Goal: Task Accomplishment & Management: Complete application form

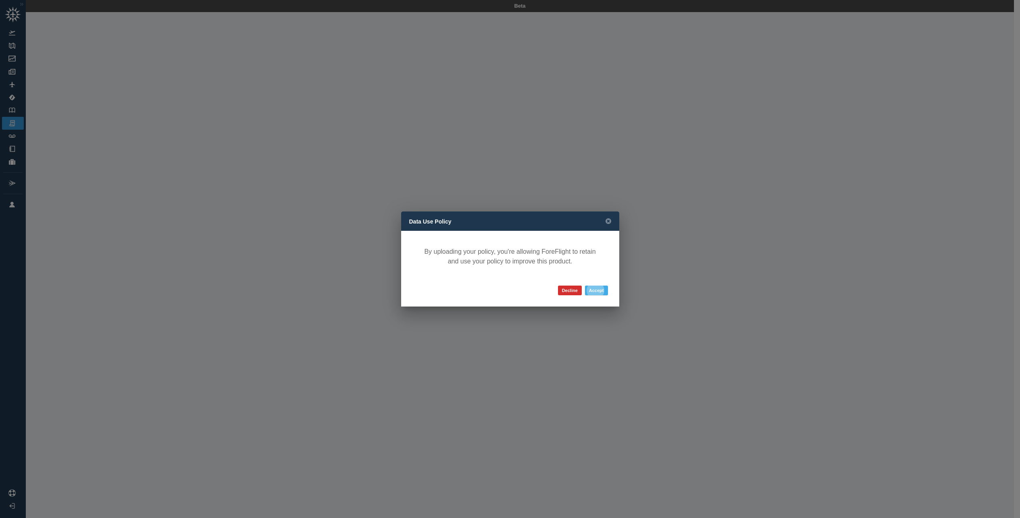
click at [601, 294] on button "Accept" at bounding box center [596, 291] width 23 height 10
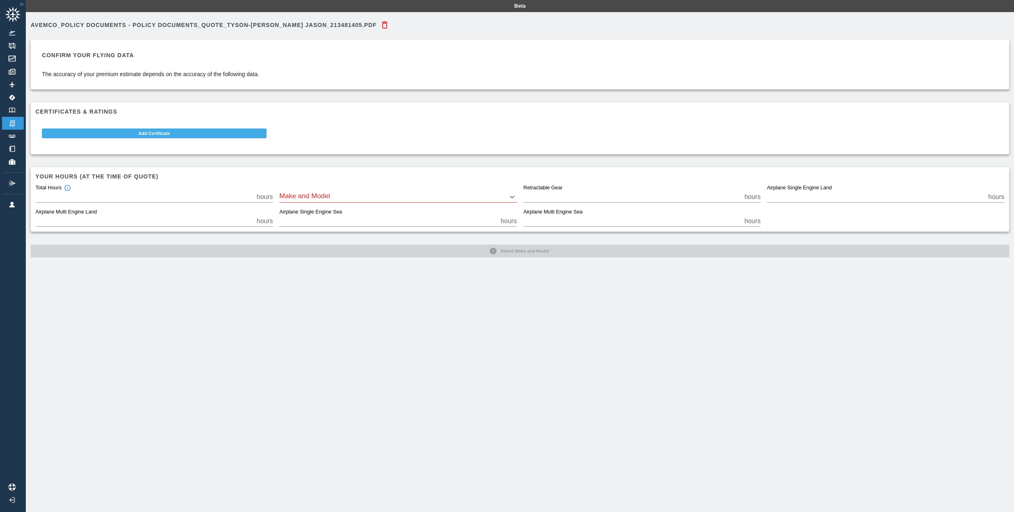
click at [195, 136] on button "Add Certificate" at bounding box center [154, 134] width 225 height 10
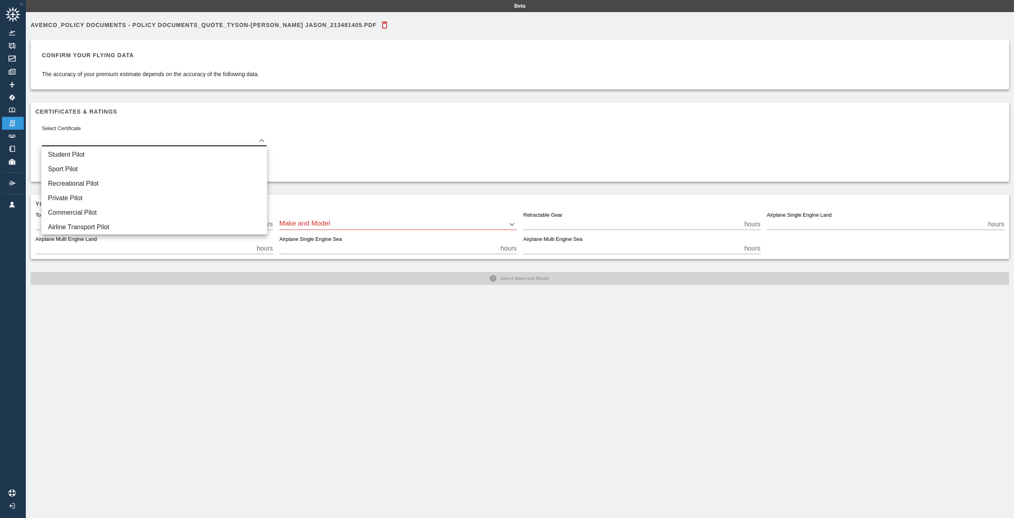
click at [194, 136] on body "Beta Avemco_Policy Documents - Policy Documents_Quote_TYSON-PHIPPS JABARI JASON…" at bounding box center [510, 259] width 1020 height 518
click at [188, 152] on li "Student Pilot" at bounding box center [154, 155] width 225 height 15
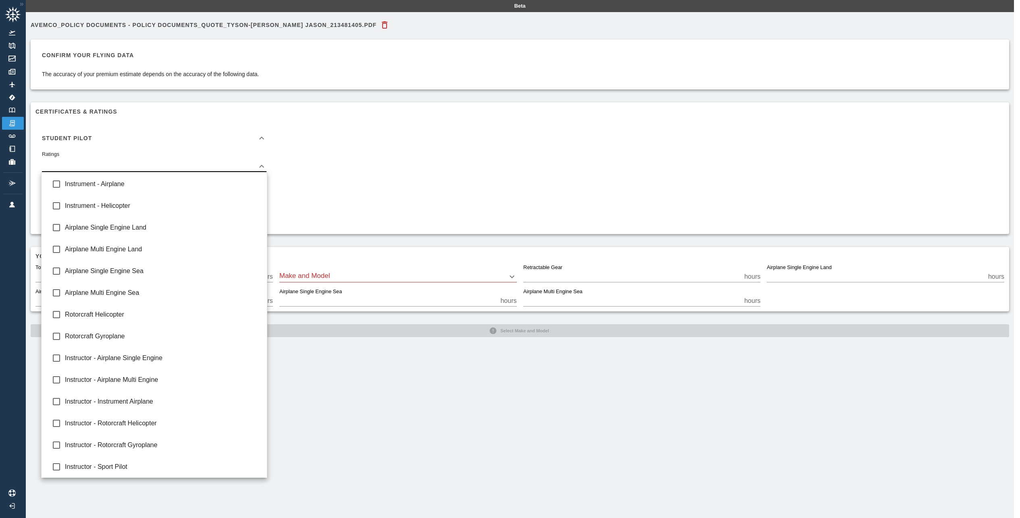
click at [186, 166] on body "Beta Avemco_Policy Documents - Policy Documents_Quote_TYSON-PHIPPS JABARI JASON…" at bounding box center [510, 259] width 1020 height 518
click at [186, 166] on div at bounding box center [510, 259] width 1020 height 518
click at [264, 171] on body "Beta Avemco_Policy Documents - Policy Documents_Quote_TYSON-PHIPPS JABARI JASON…" at bounding box center [510, 259] width 1020 height 518
click at [145, 229] on span "Airplane Single Engine Land" at bounding box center [163, 228] width 196 height 10
type input "**********"
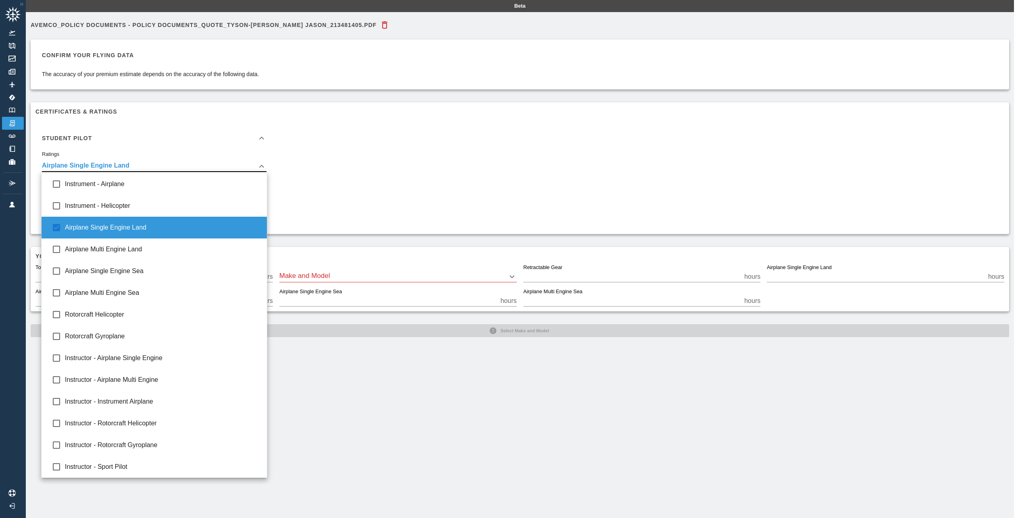
click at [292, 212] on div at bounding box center [510, 259] width 1020 height 518
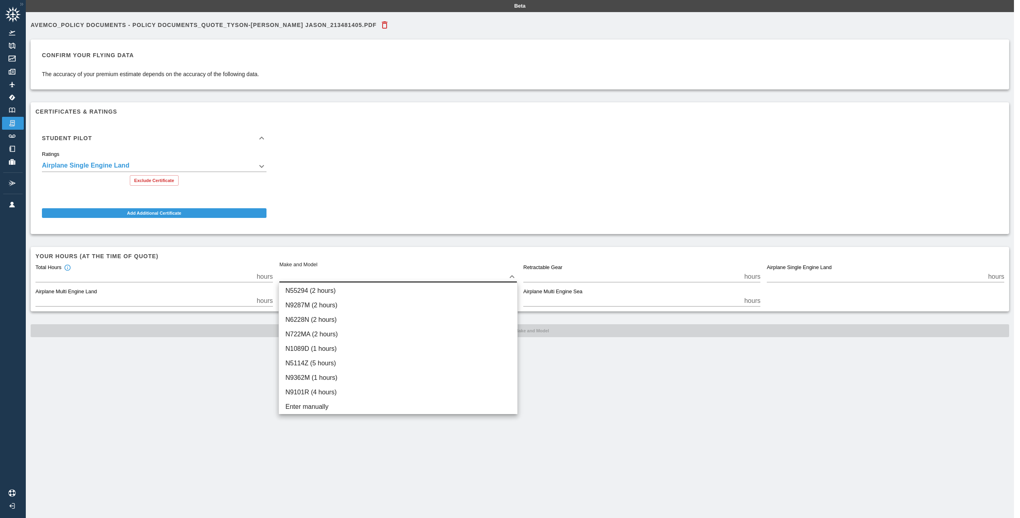
click at [313, 275] on body "**********" at bounding box center [510, 259] width 1020 height 518
click at [349, 254] on div at bounding box center [510, 259] width 1020 height 518
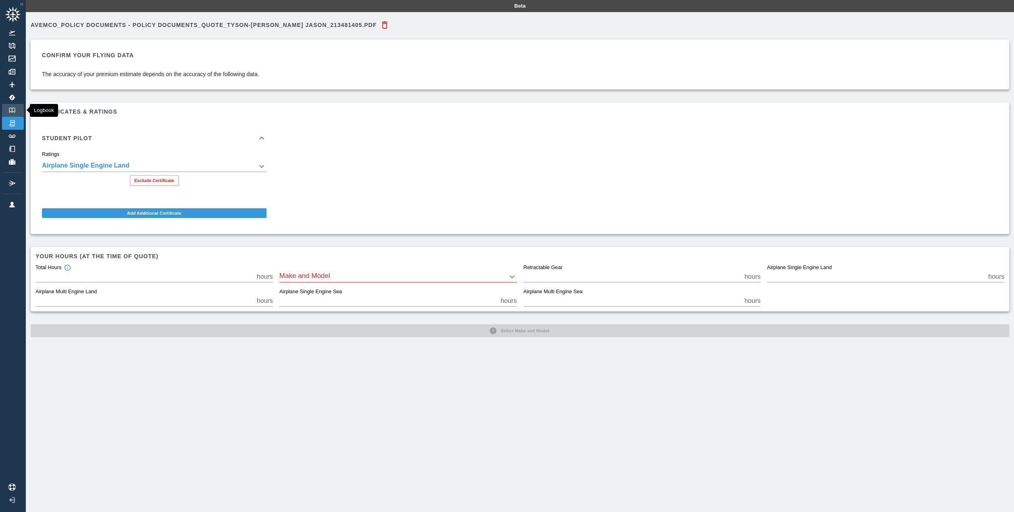
click at [15, 104] on link "Logbook" at bounding box center [13, 110] width 22 height 13
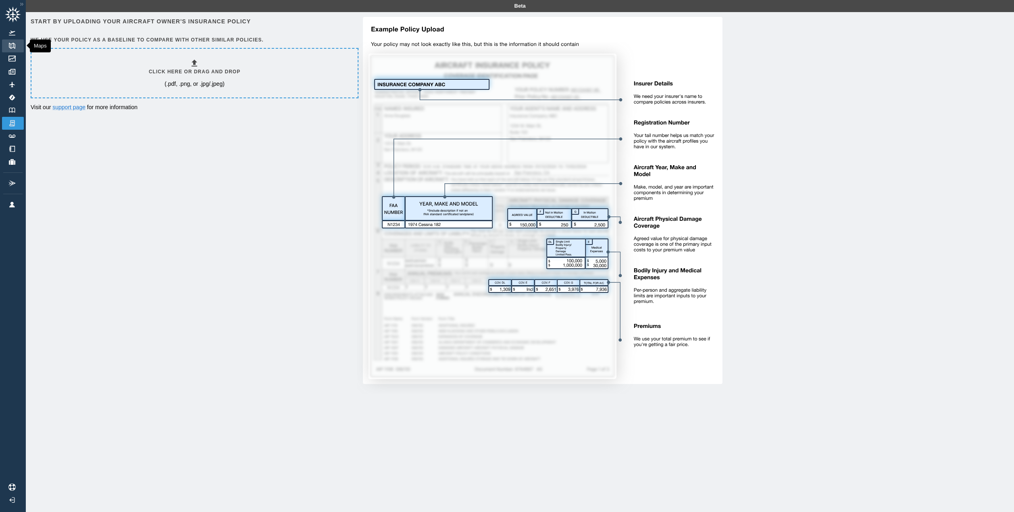
click at [14, 47] on img at bounding box center [12, 46] width 9 height 6
